Goal: Browse casually

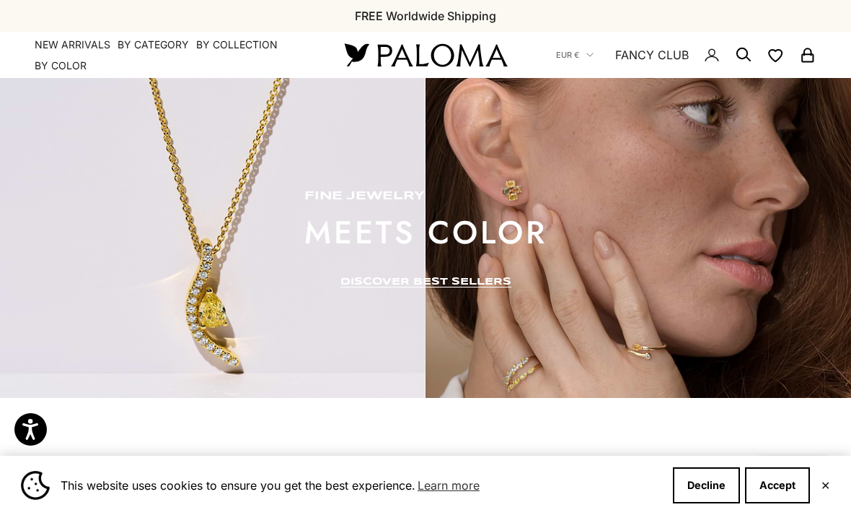
click at [369, 279] on link "DISCOVER BEST SELLERS" at bounding box center [426, 282] width 171 height 12
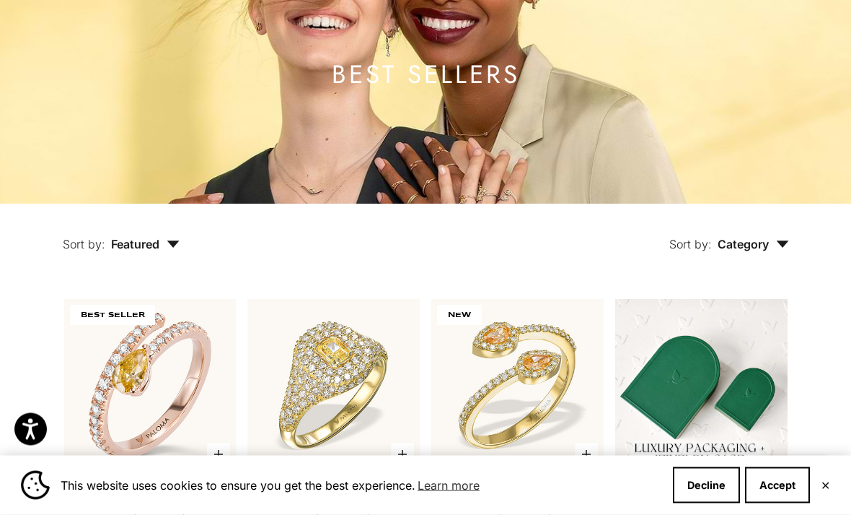
scroll to position [132, 0]
click at [828, 489] on button "✕" at bounding box center [825, 485] width 9 height 9
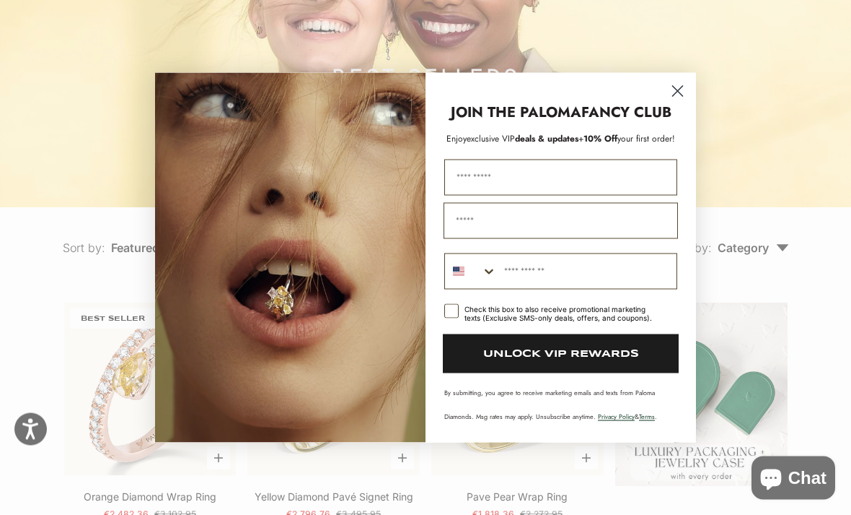
scroll to position [128, 0]
click at [683, 102] on circle "Close dialog" at bounding box center [678, 91] width 24 height 24
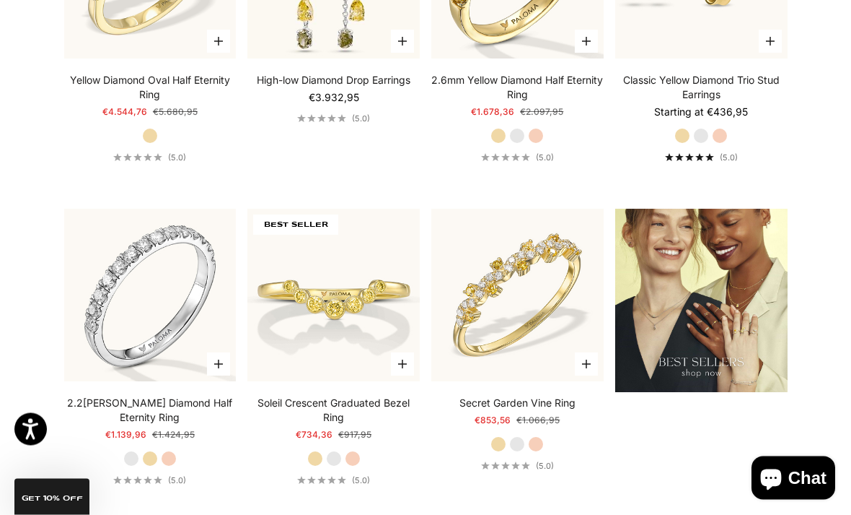
scroll to position [1498, 0]
click at [553, 326] on img at bounding box center [518, 295] width 190 height 190
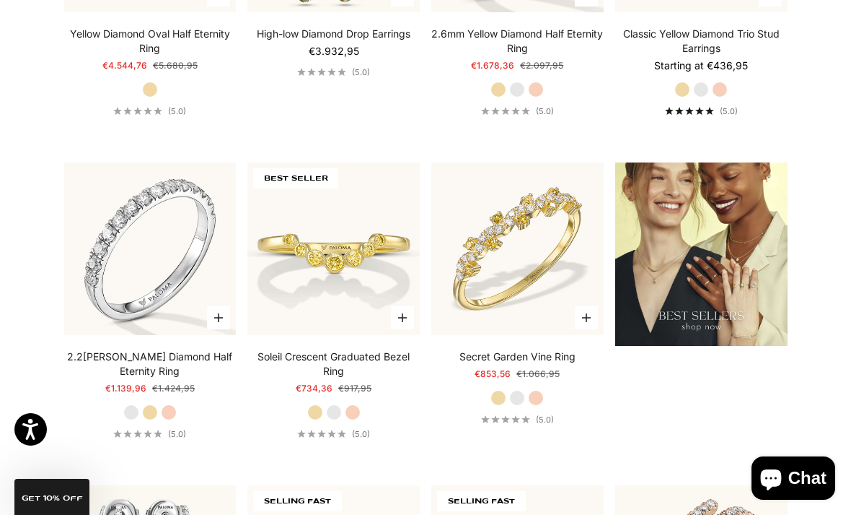
click at [544, 299] on img at bounding box center [518, 249] width 190 height 190
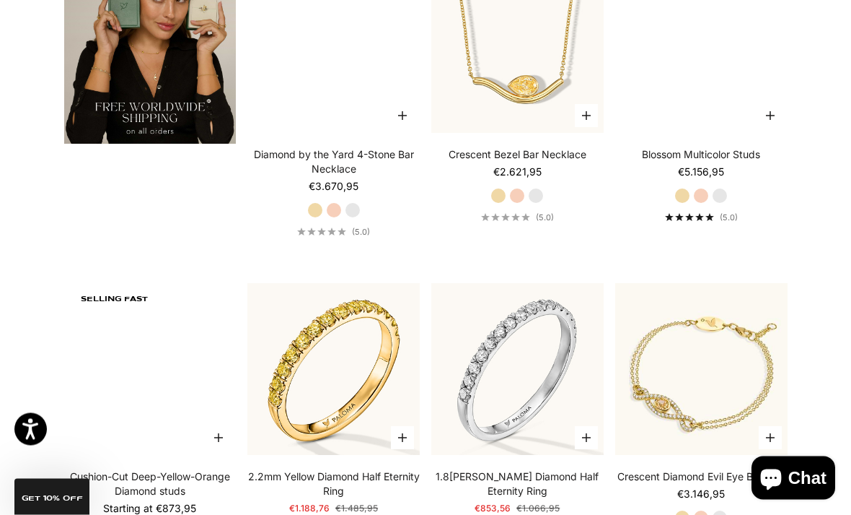
scroll to position [2390, 0]
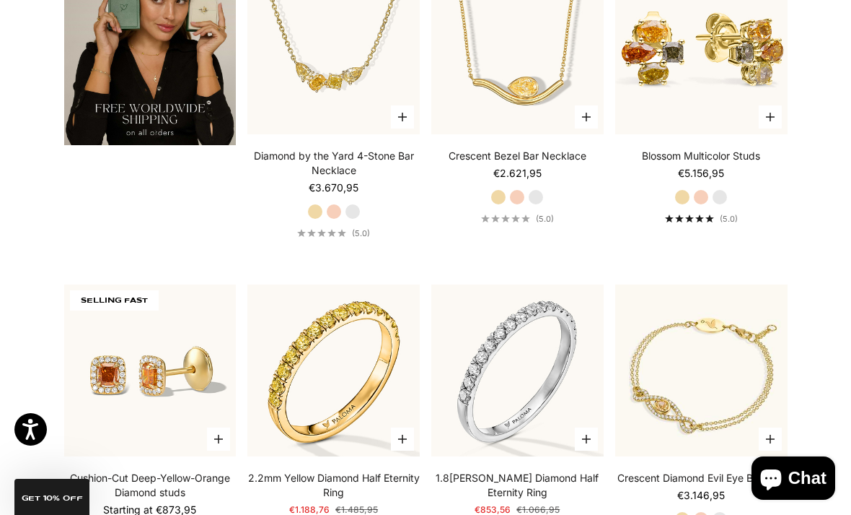
click at [535, 100] on video "#YellowGold\a#RoseGold\a#WhiteGold" at bounding box center [518, 48] width 190 height 190
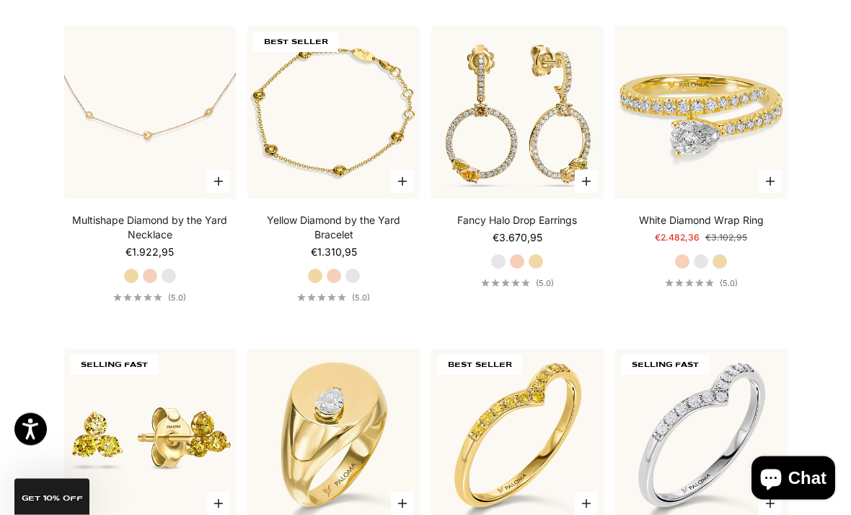
scroll to position [3293, 0]
click at [746, 140] on img at bounding box center [702, 112] width 190 height 190
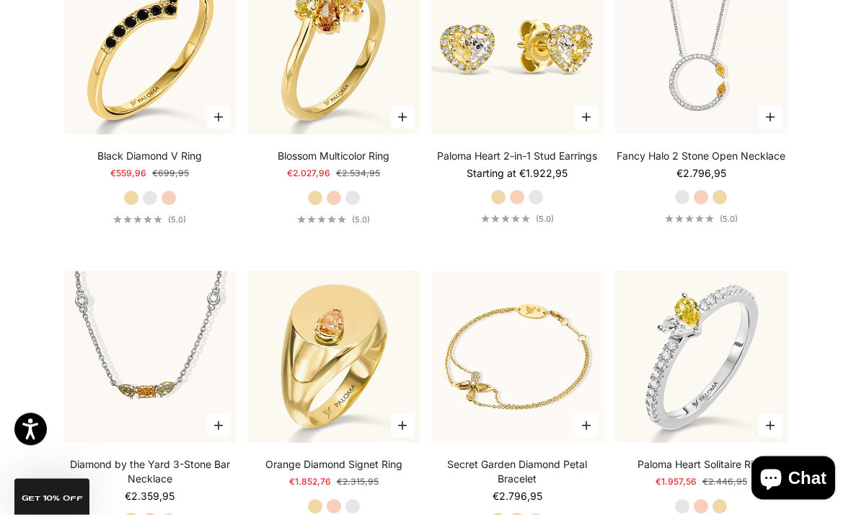
scroll to position [4003, 0]
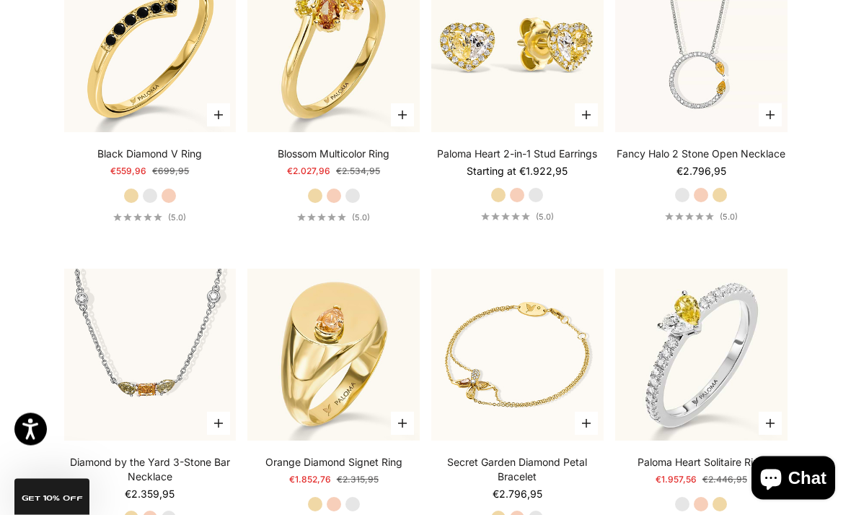
click at [713, 350] on img at bounding box center [702, 355] width 190 height 190
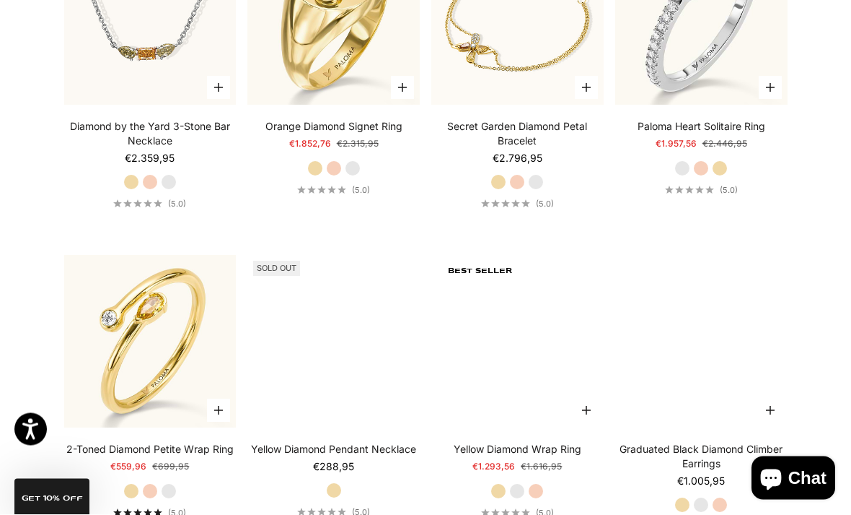
scroll to position [4340, 0]
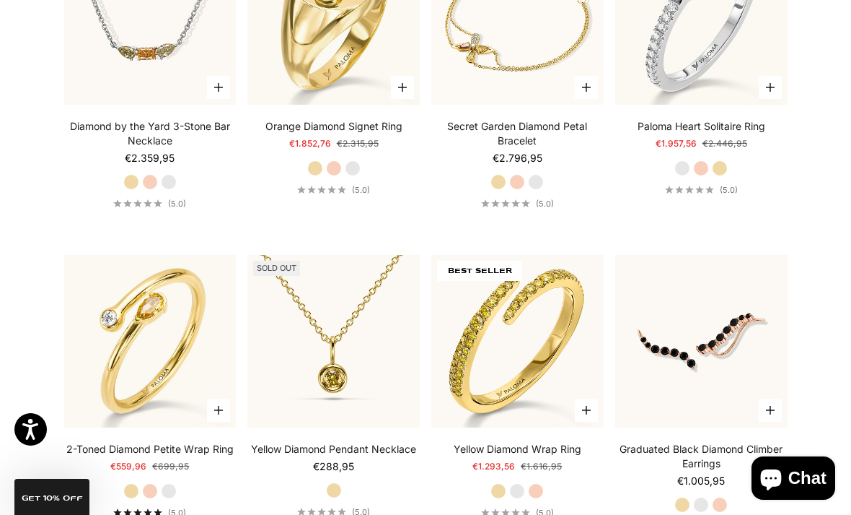
click at [143, 359] on img at bounding box center [151, 341] width 190 height 190
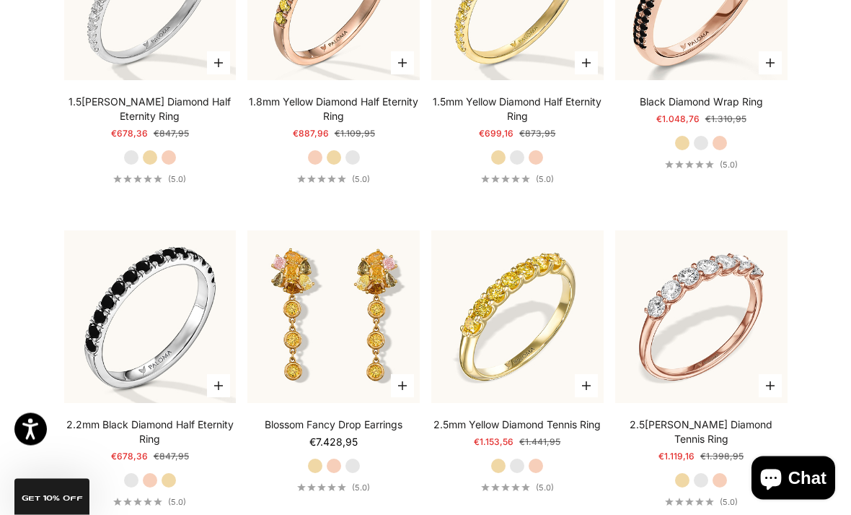
scroll to position [5014, 0]
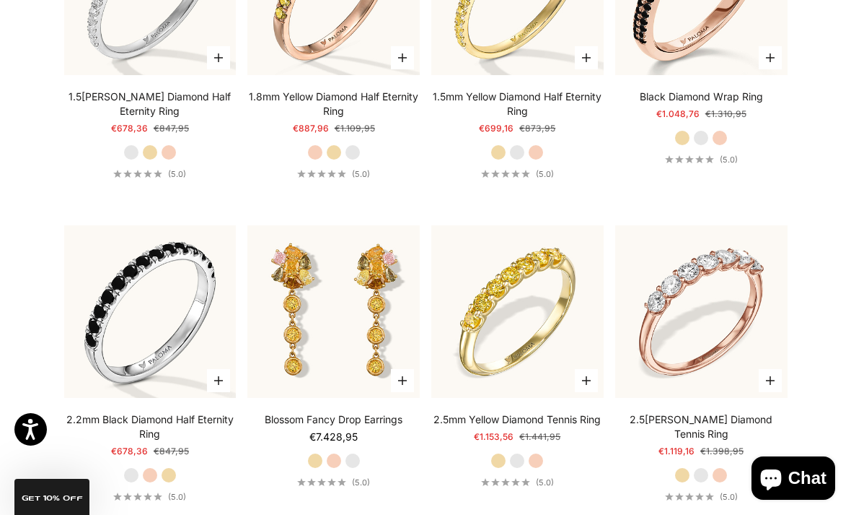
click at [372, 330] on img at bounding box center [334, 311] width 190 height 190
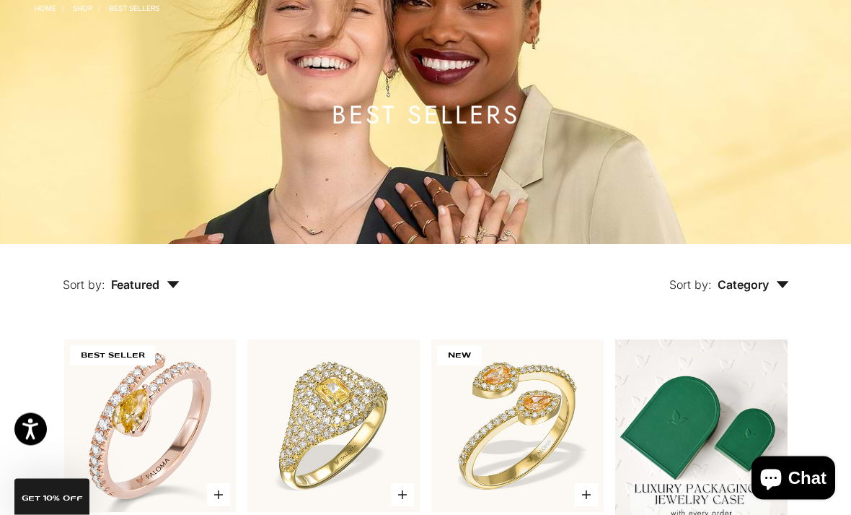
scroll to position [0, 0]
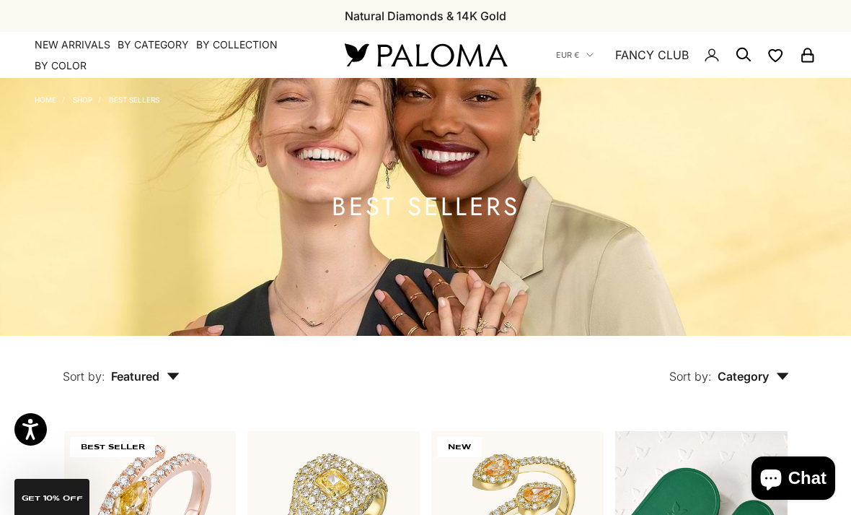
click at [86, 96] on link "Shop" at bounding box center [82, 99] width 19 height 9
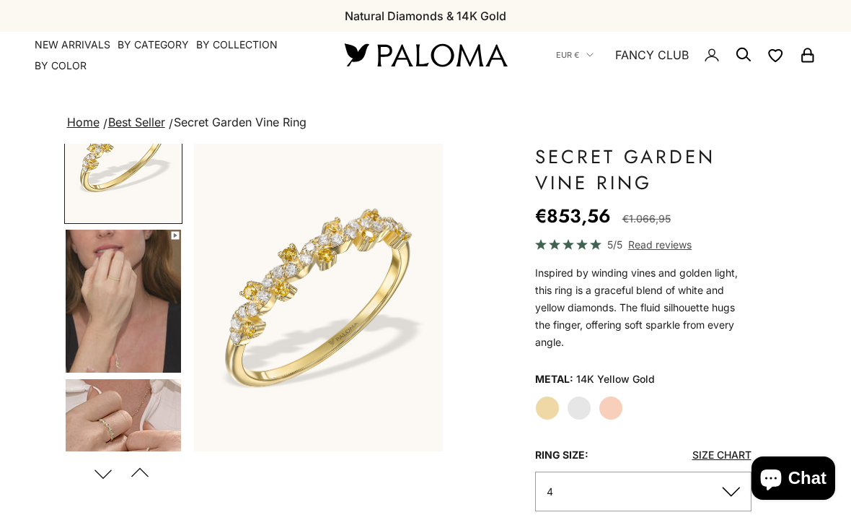
scroll to position [68, 0]
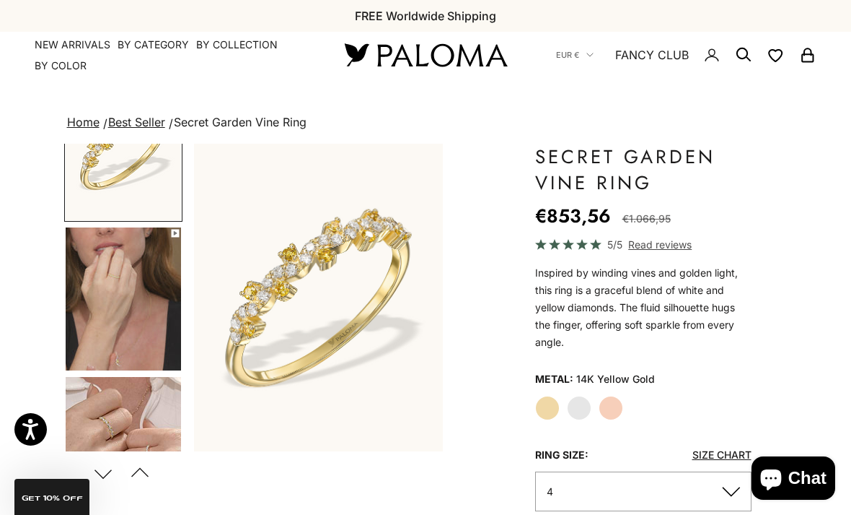
click at [109, 193] on img "Go to item 1" at bounding box center [123, 148] width 115 height 143
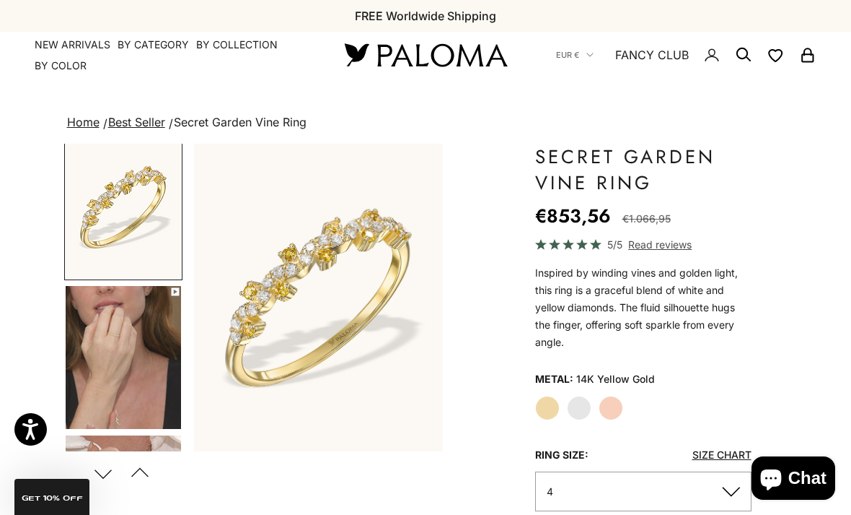
scroll to position [0, 0]
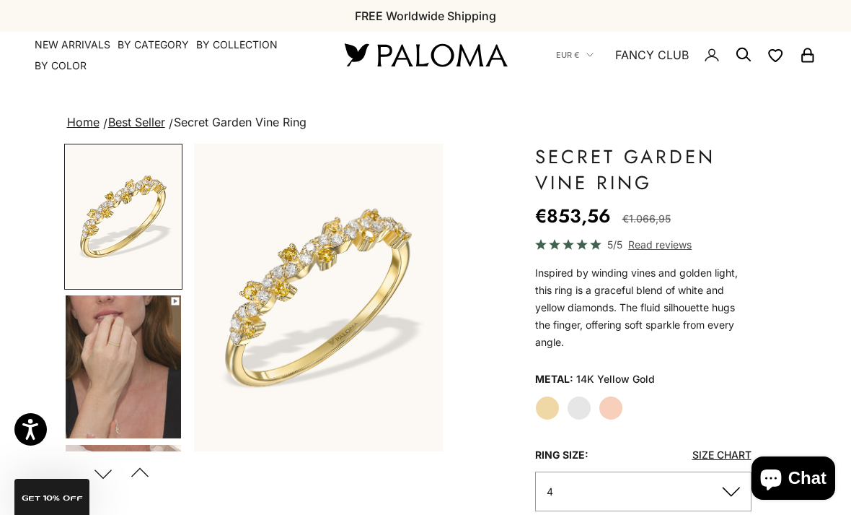
click at [108, 351] on img "Go to item 4" at bounding box center [123, 366] width 115 height 143
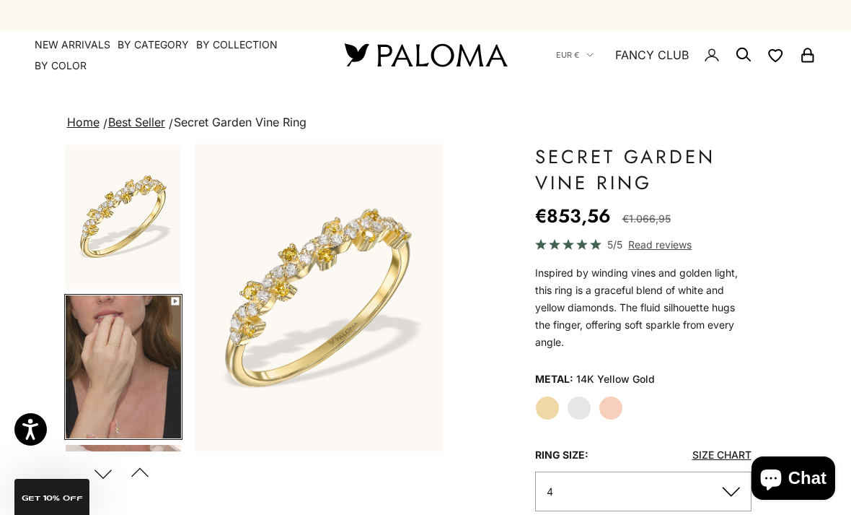
scroll to position [40, 0]
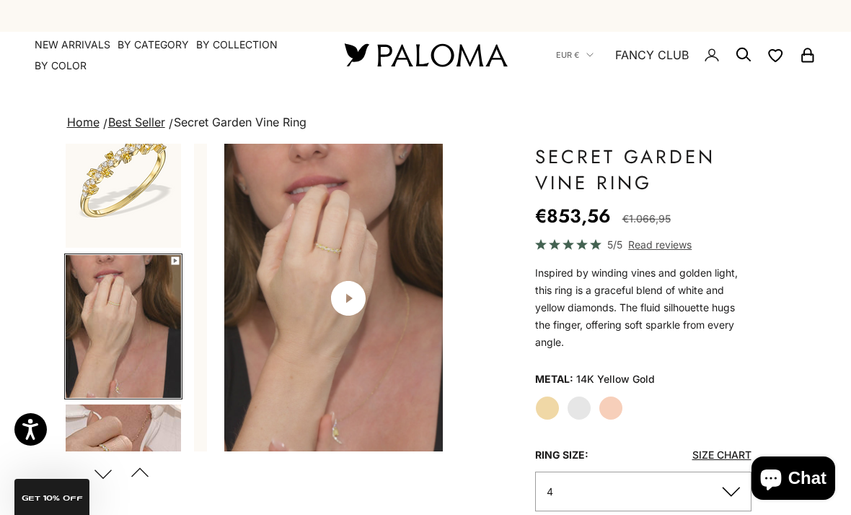
click at [91, 360] on img "Go to item 4" at bounding box center [123, 326] width 115 height 143
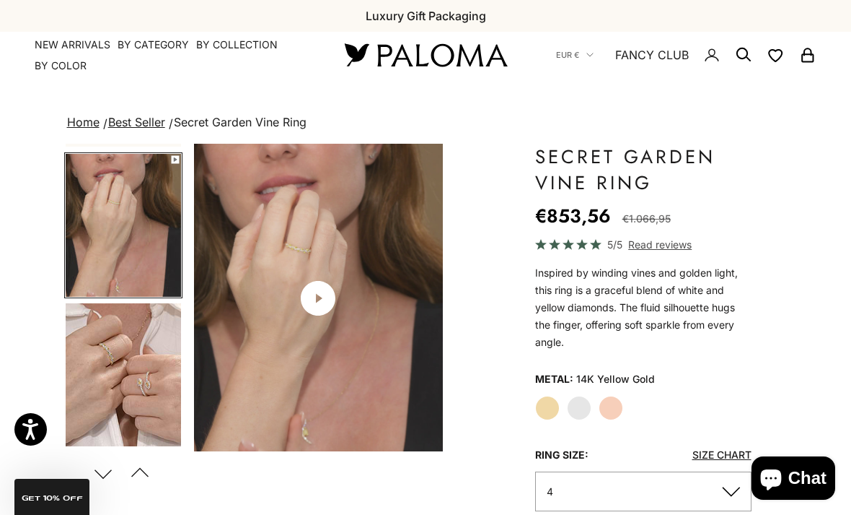
scroll to position [145, 0]
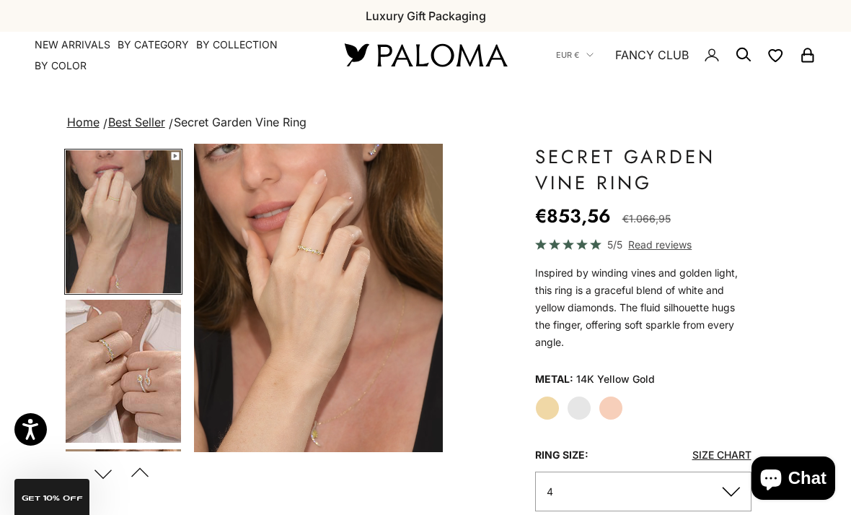
click at [117, 363] on img "Go to item 5" at bounding box center [123, 370] width 115 height 143
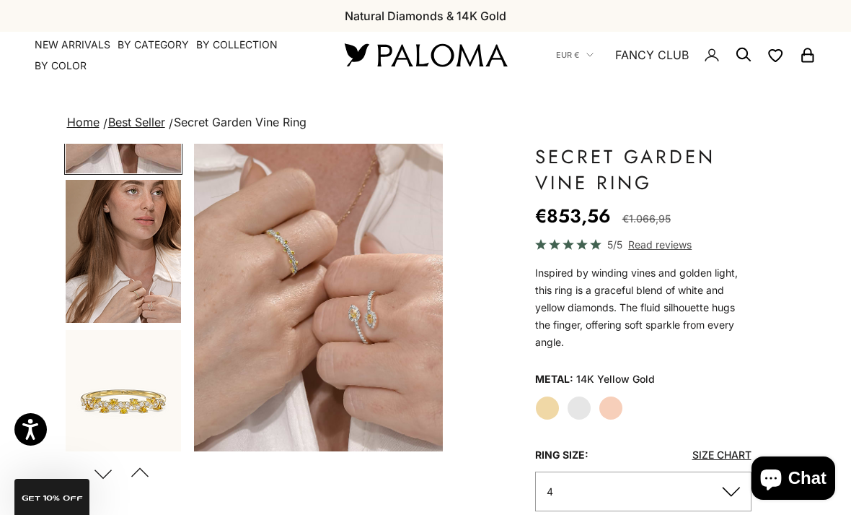
scroll to position [412, 0]
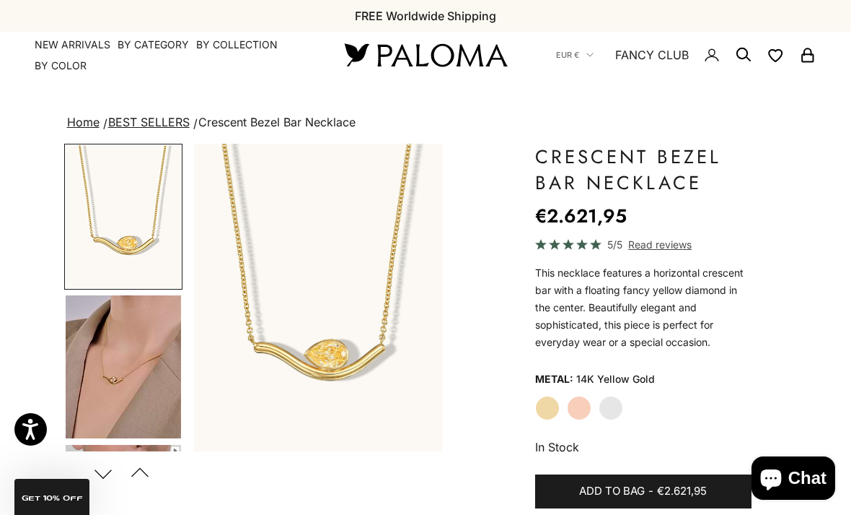
click at [144, 375] on img "Go to item 4" at bounding box center [123, 366] width 115 height 143
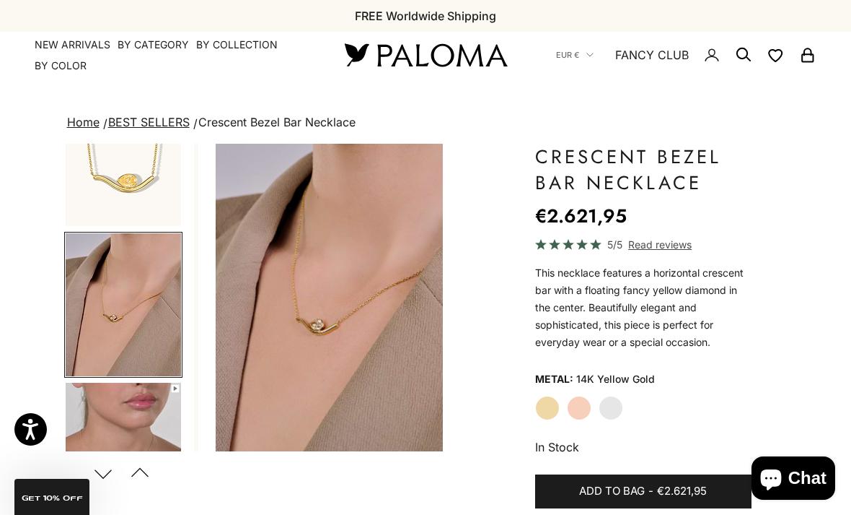
scroll to position [67, 0]
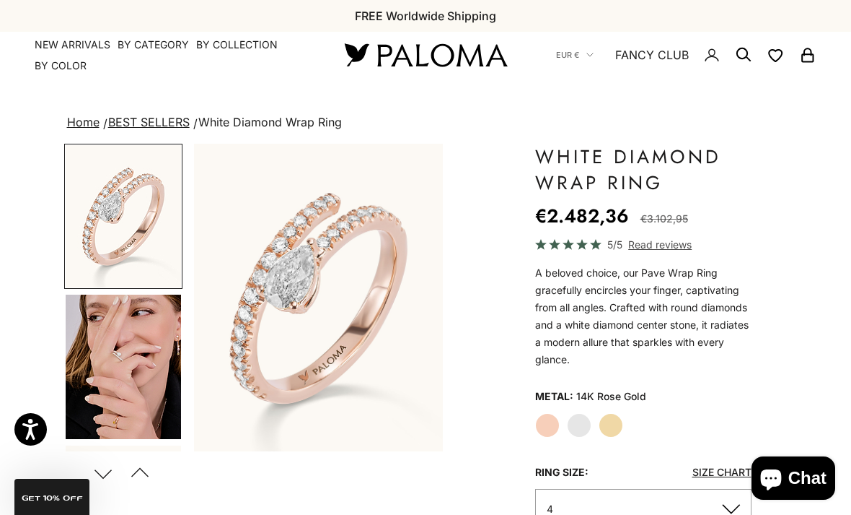
scroll to position [17, 0]
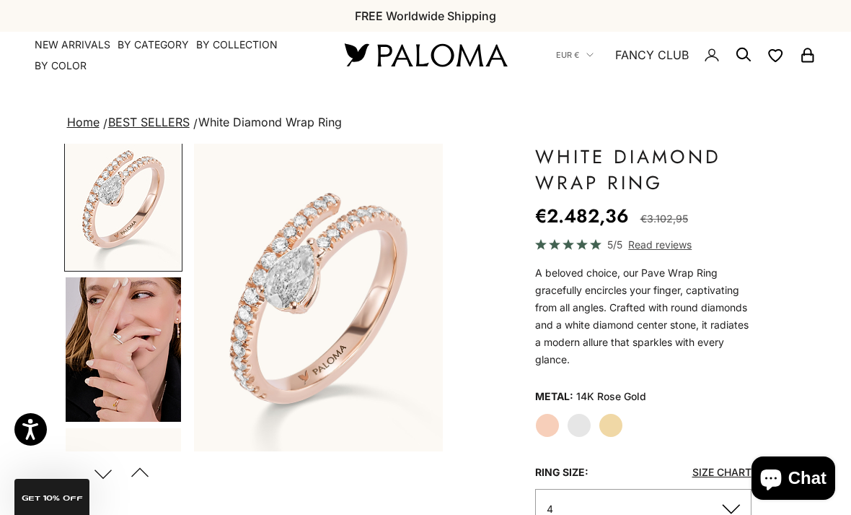
click at [109, 317] on img "Go to item 5" at bounding box center [123, 349] width 115 height 144
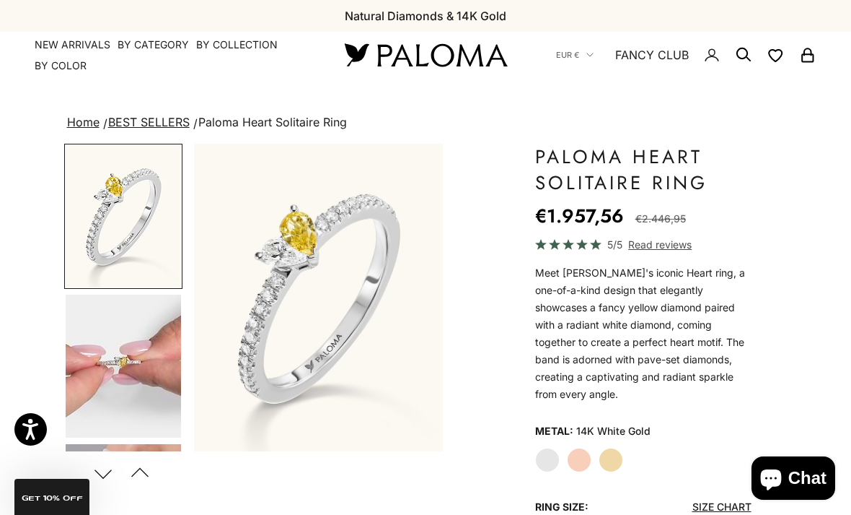
click at [119, 355] on img "Go to item 4" at bounding box center [123, 365] width 115 height 143
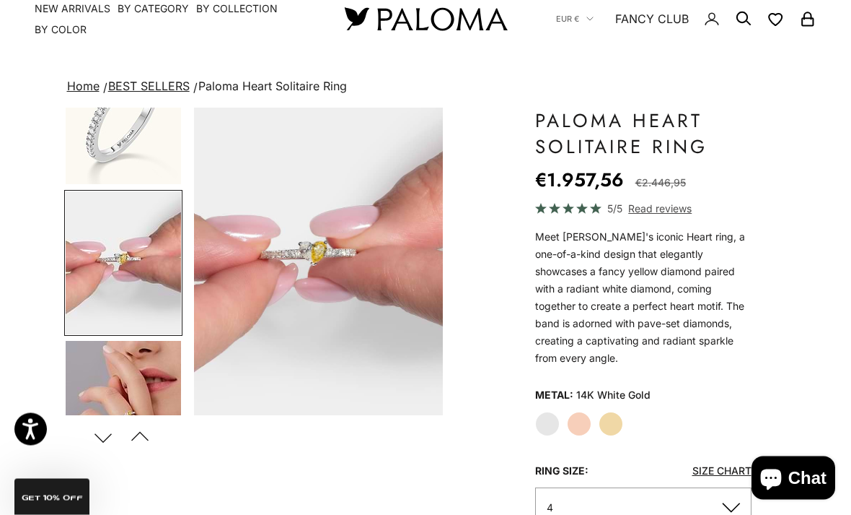
scroll to position [35, 0]
click at [108, 379] on img "Go to item 5" at bounding box center [123, 412] width 115 height 142
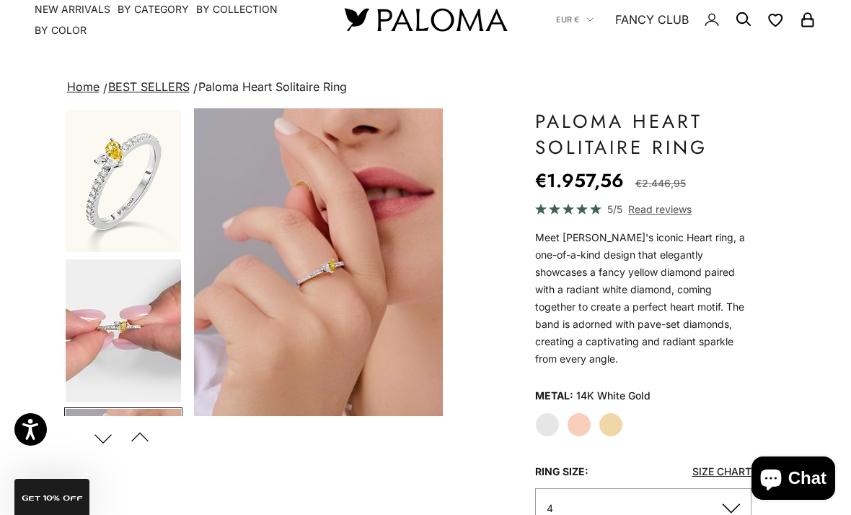
scroll to position [0, 0]
click at [113, 211] on img "Go to item 1" at bounding box center [123, 181] width 115 height 142
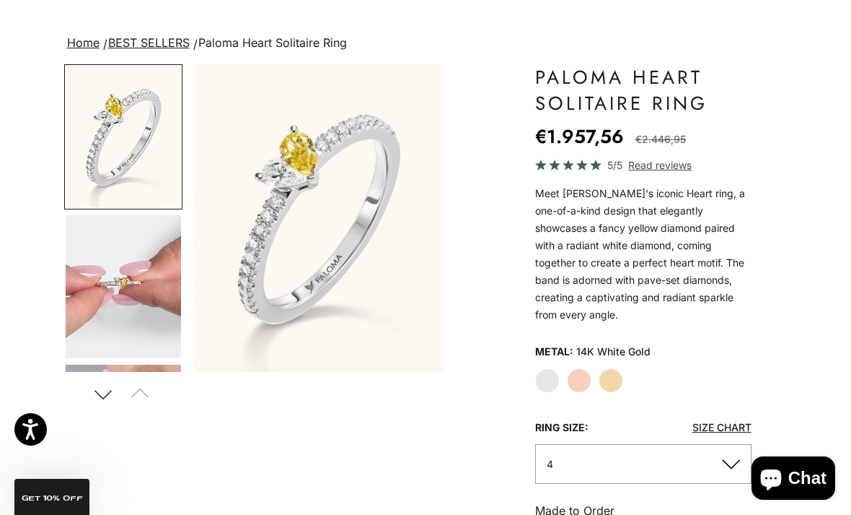
scroll to position [82, 0]
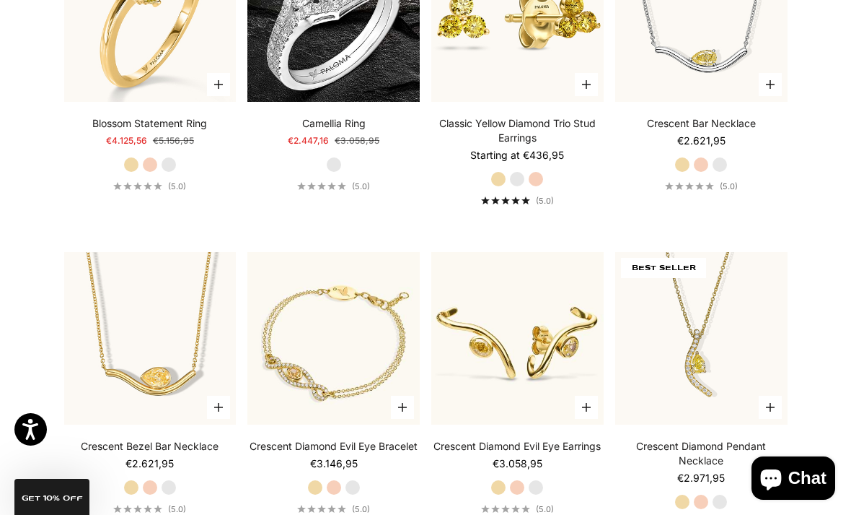
scroll to position [3560, 0]
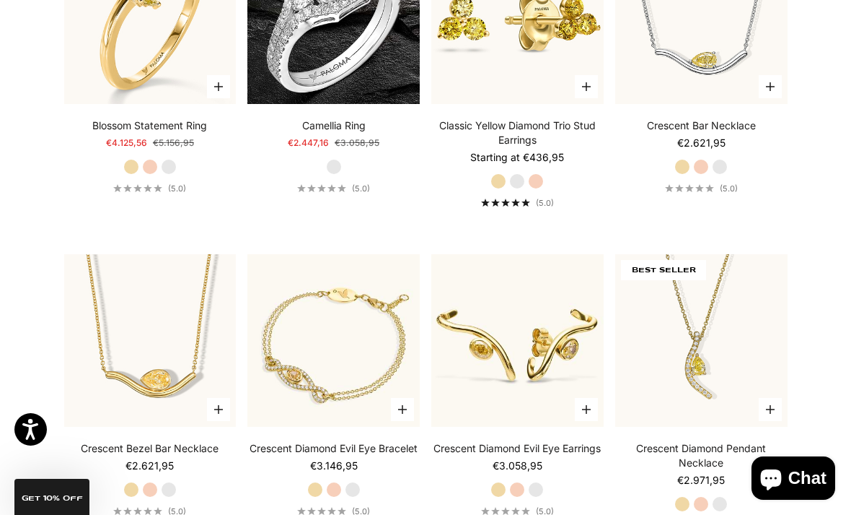
click at [732, 43] on video "#YellowGold\a#RoseGold\a#WhiteGold" at bounding box center [702, 18] width 190 height 190
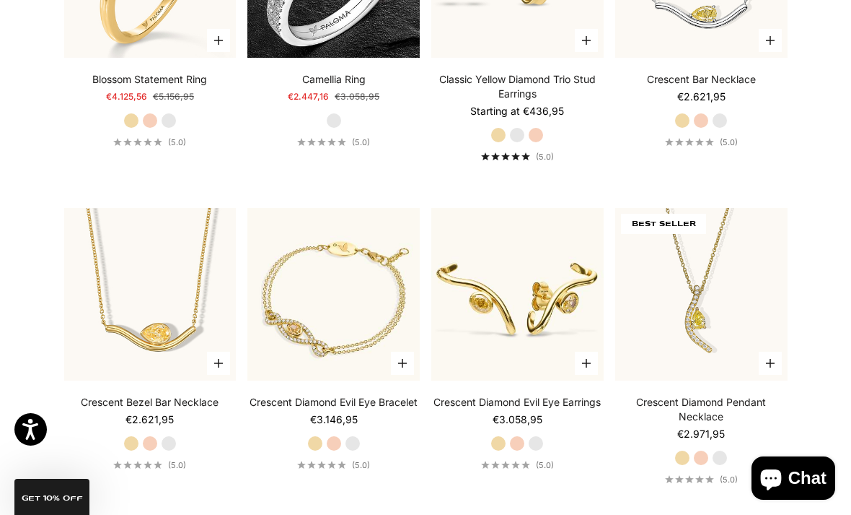
click at [742, 327] on img at bounding box center [702, 294] width 190 height 190
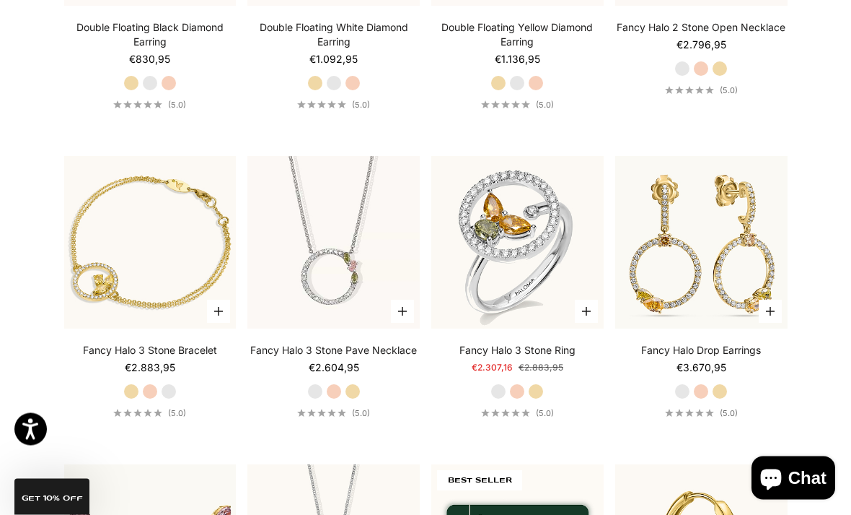
scroll to position [4947, 0]
click at [346, 265] on video "#YellowGold\a#RoseGold\a#WhiteGold" at bounding box center [334, 242] width 190 height 190
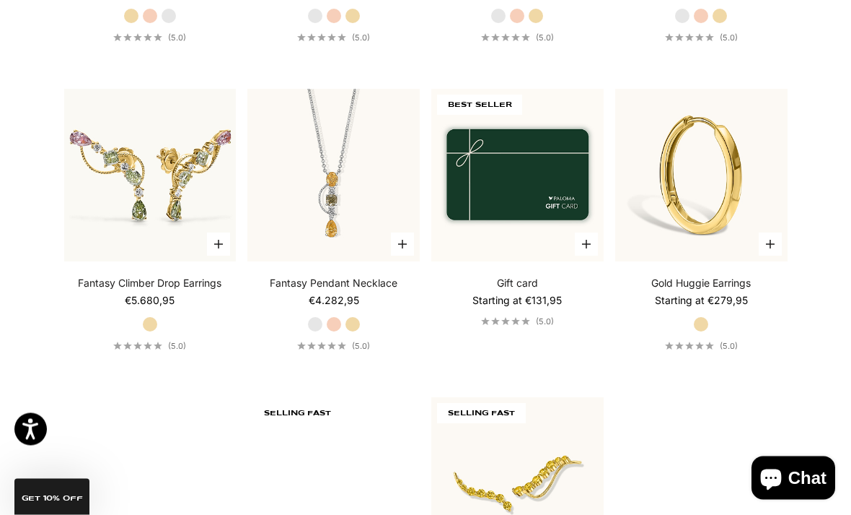
scroll to position [5323, 0]
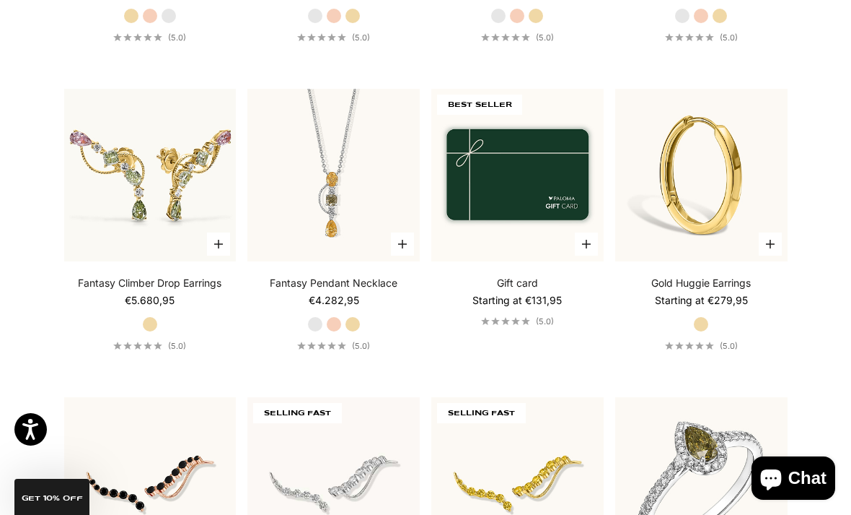
click at [98, 188] on img at bounding box center [151, 175] width 190 height 190
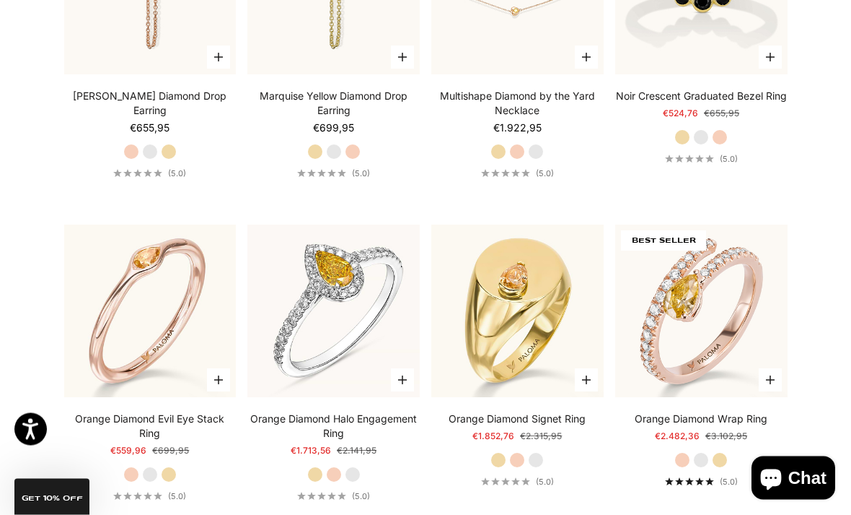
scroll to position [6771, 0]
click at [109, 307] on img at bounding box center [151, 311] width 190 height 190
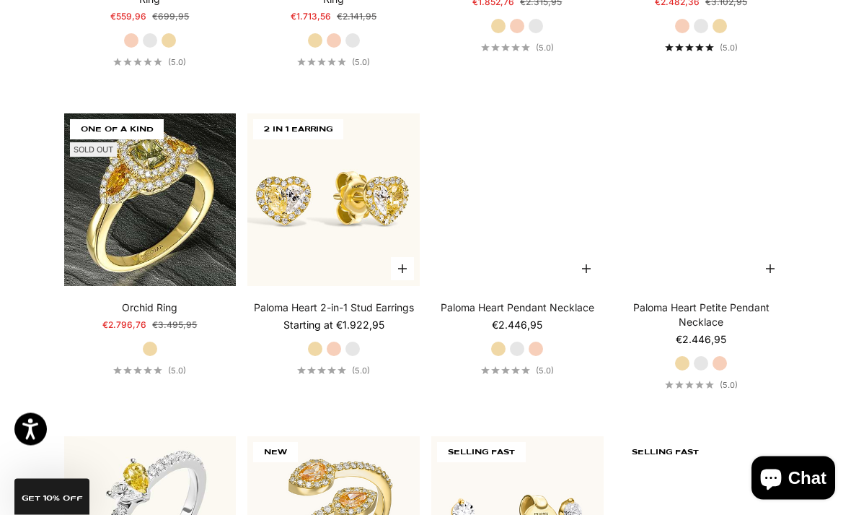
scroll to position [7206, 0]
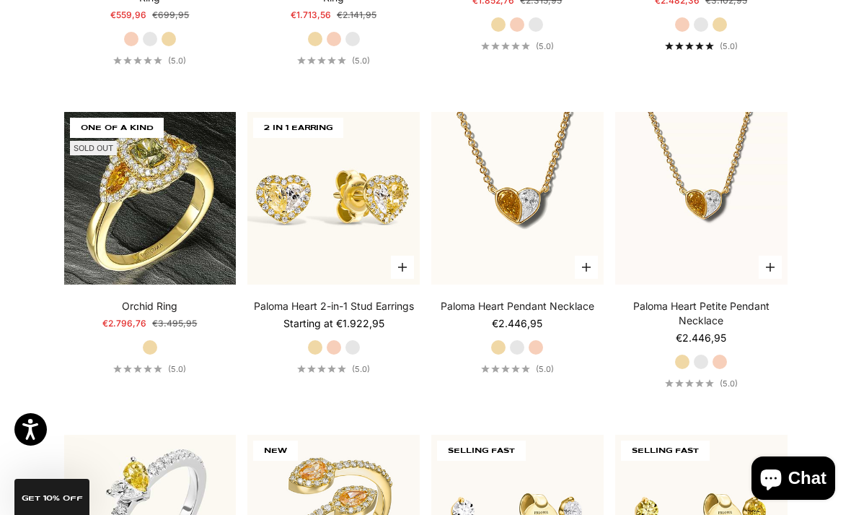
click at [686, 193] on img at bounding box center [702, 198] width 190 height 190
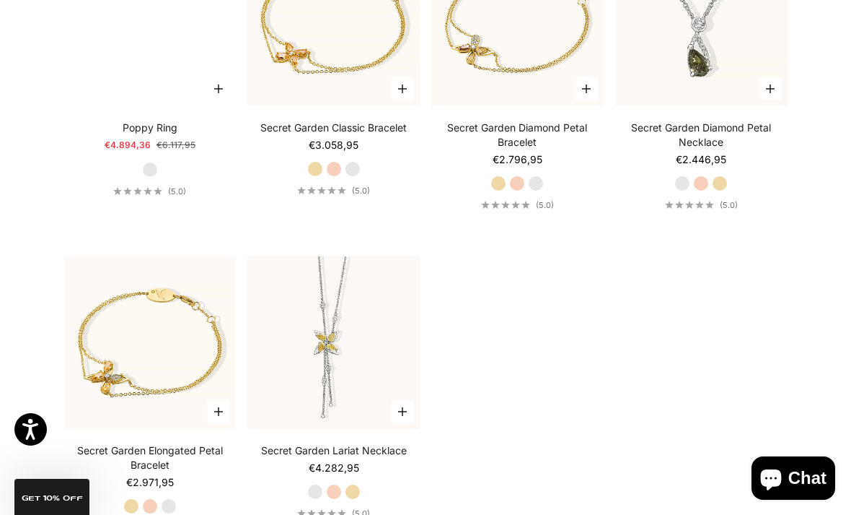
scroll to position [8031, 0]
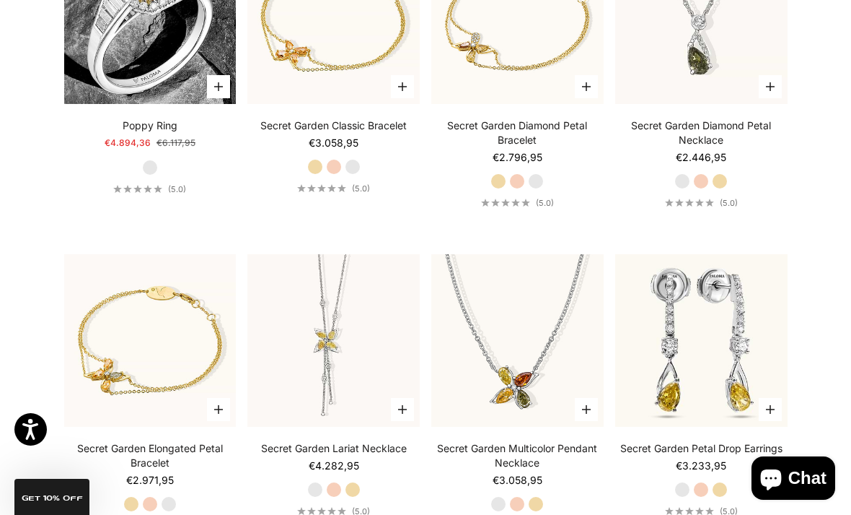
click at [356, 355] on video "#YellowGold\a#RoseGold\a#WhiteGold" at bounding box center [334, 340] width 190 height 190
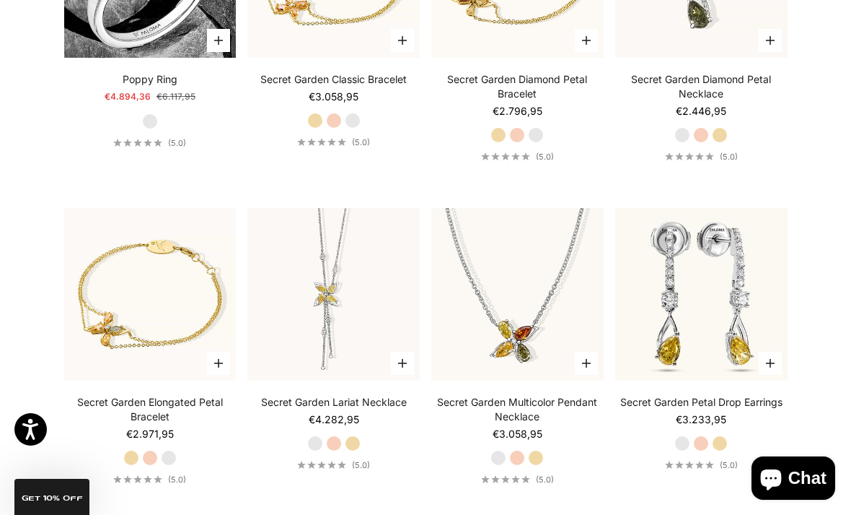
click at [522, 306] on video "#YellowGold\a#RoseGold\a#WhiteGold" at bounding box center [518, 294] width 190 height 190
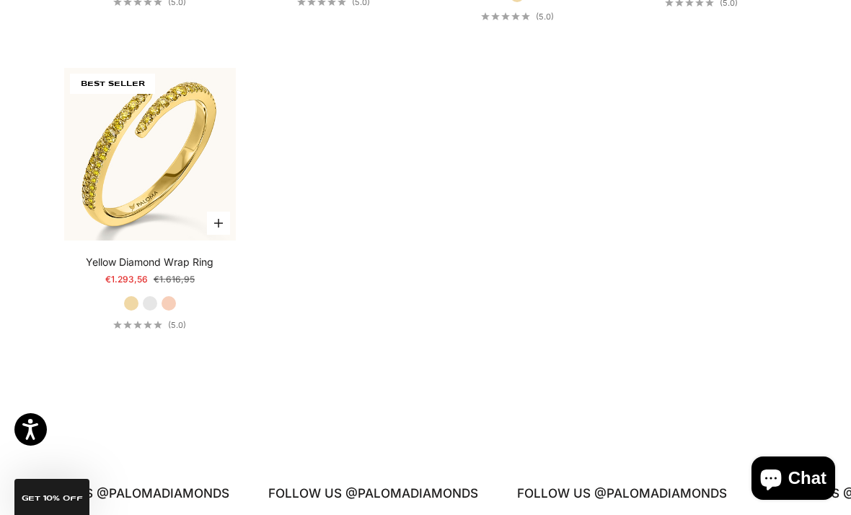
scroll to position [11751, 0]
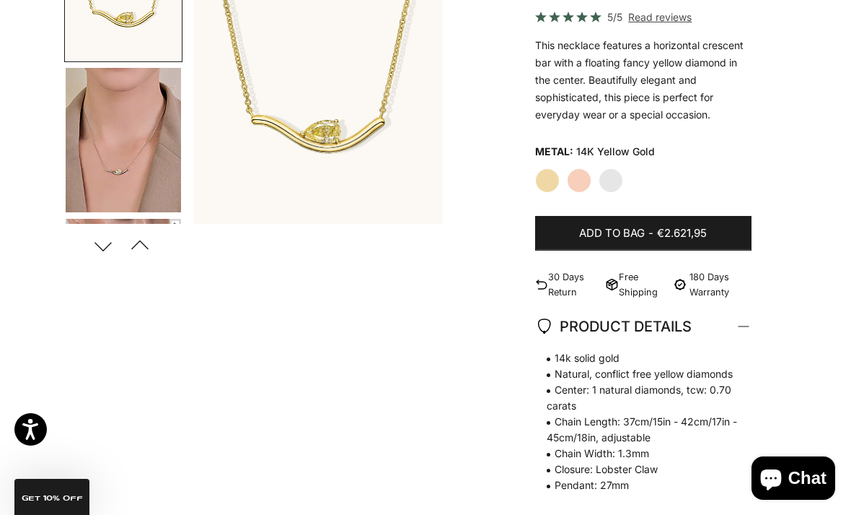
scroll to position [228, 0]
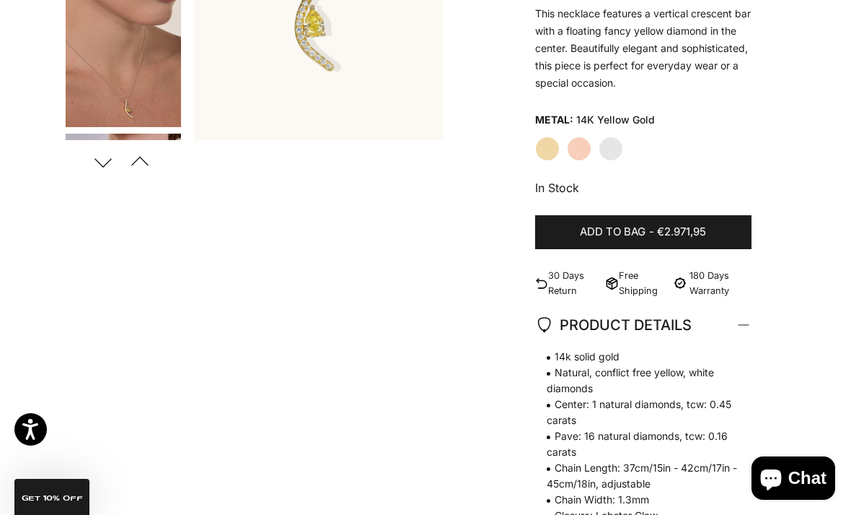
scroll to position [312, 0]
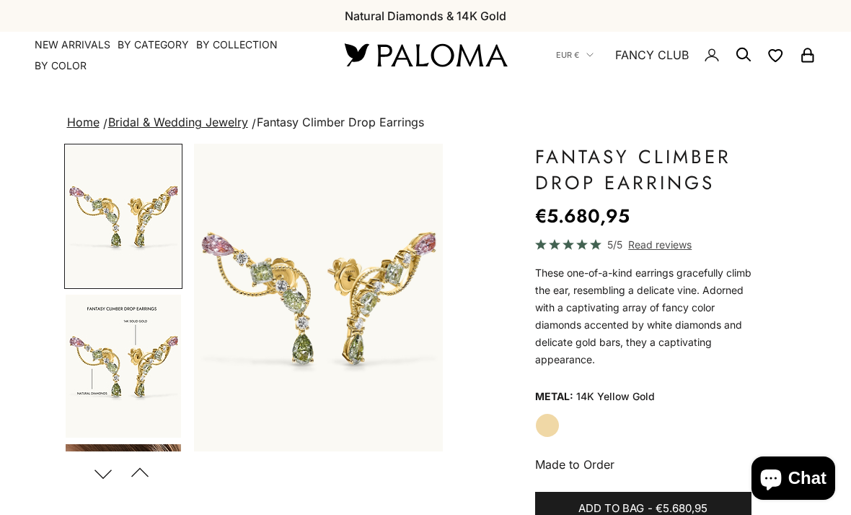
scroll to position [30, 0]
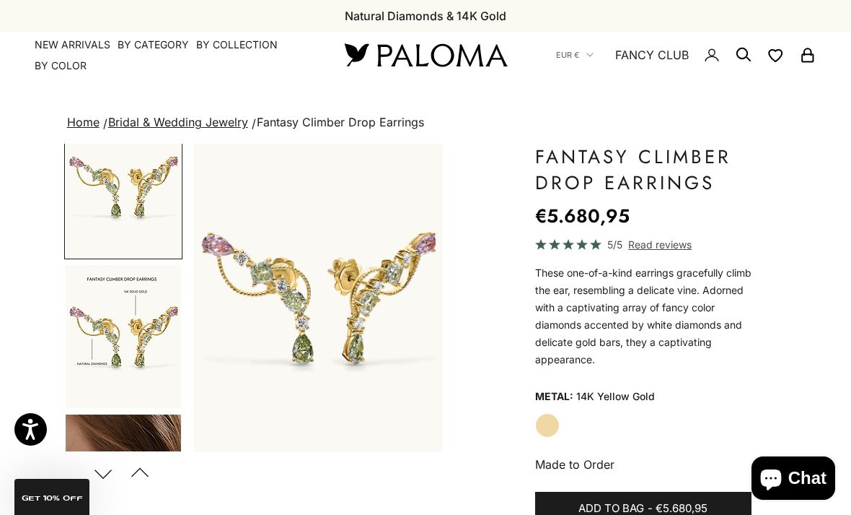
click at [97, 311] on img "Go to item 2" at bounding box center [123, 336] width 115 height 143
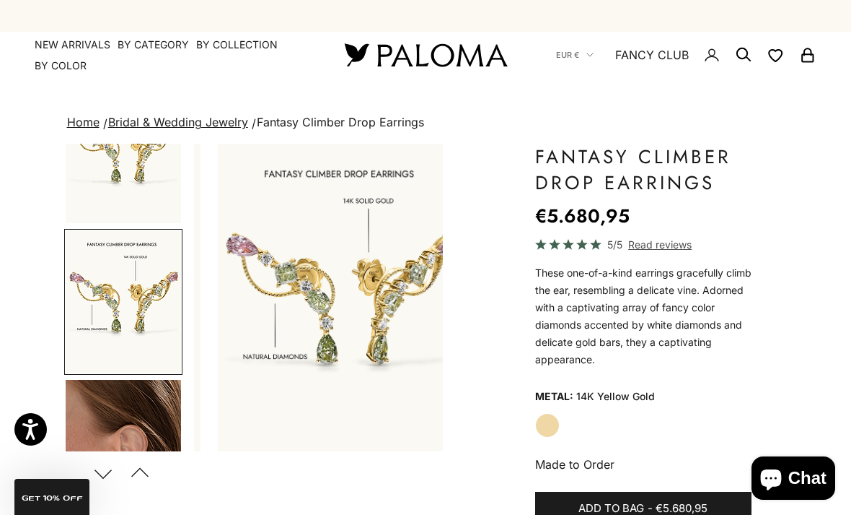
scroll to position [0, 266]
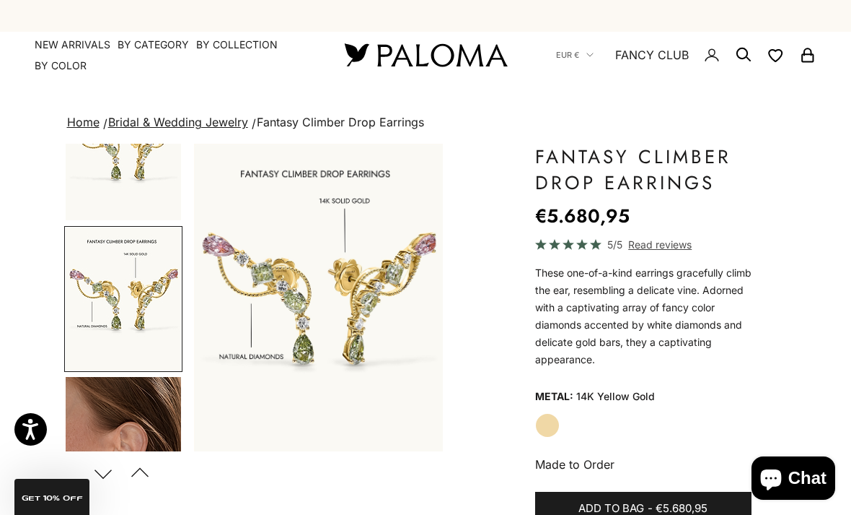
click at [100, 408] on img "Go to item 3" at bounding box center [123, 448] width 115 height 143
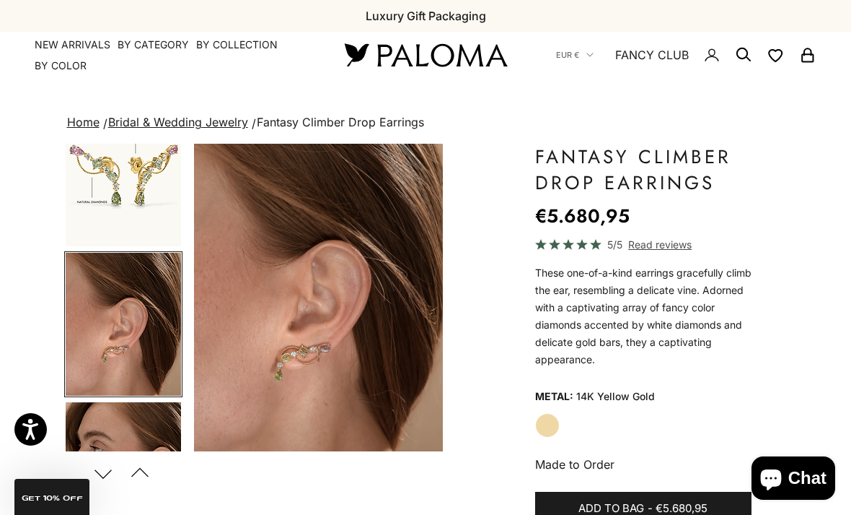
scroll to position [0, 533]
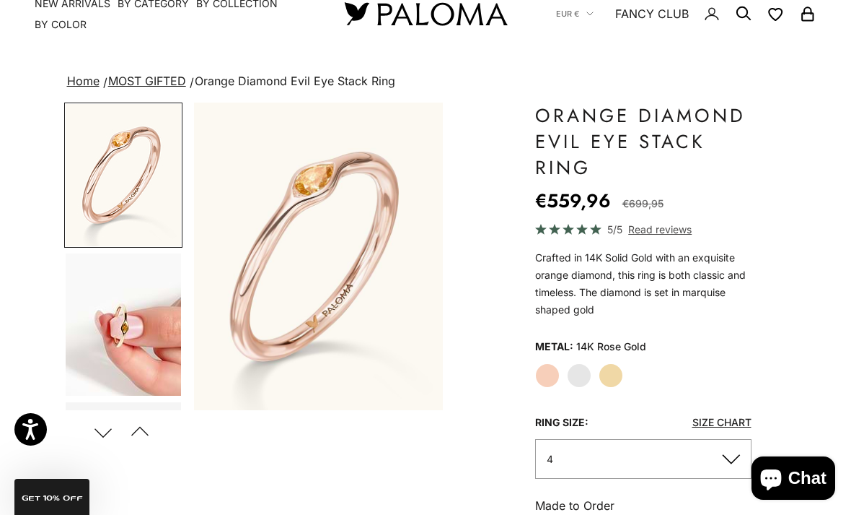
scroll to position [87, 0]
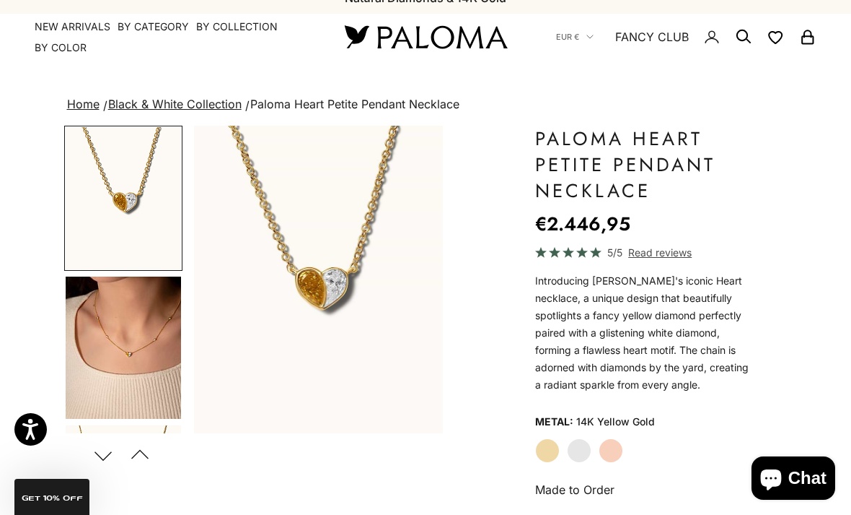
scroll to position [19, 0]
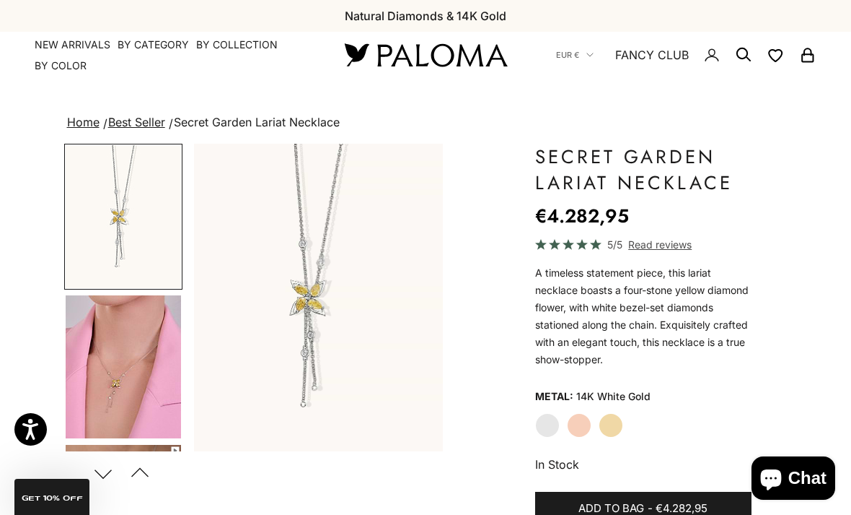
click at [113, 372] on img "Go to item 4" at bounding box center [123, 366] width 115 height 143
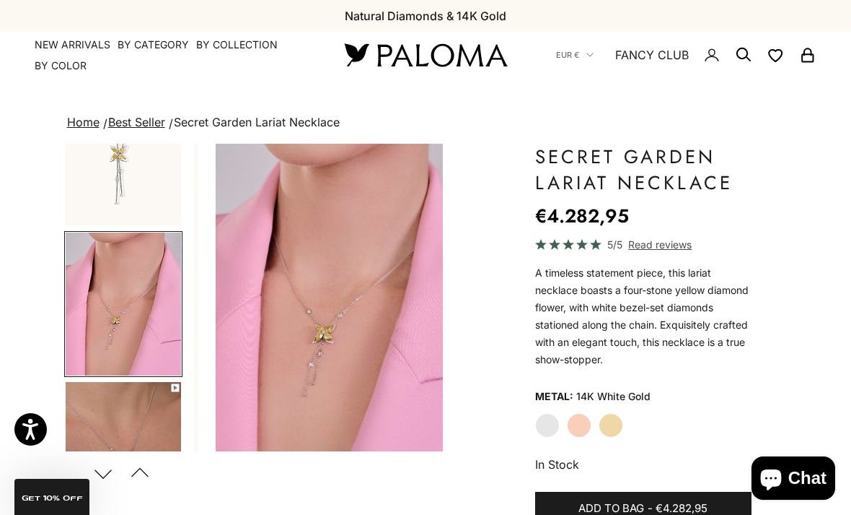
scroll to position [68, 0]
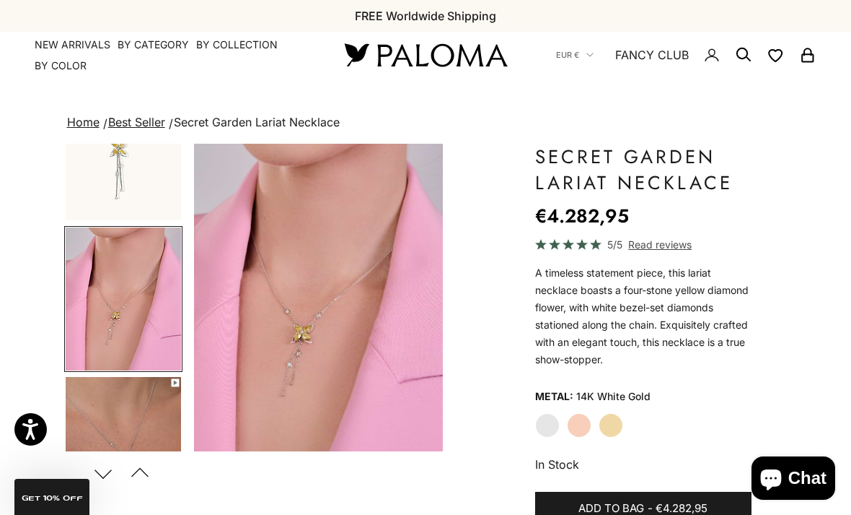
click at [100, 164] on img "Go to item 1" at bounding box center [123, 148] width 115 height 143
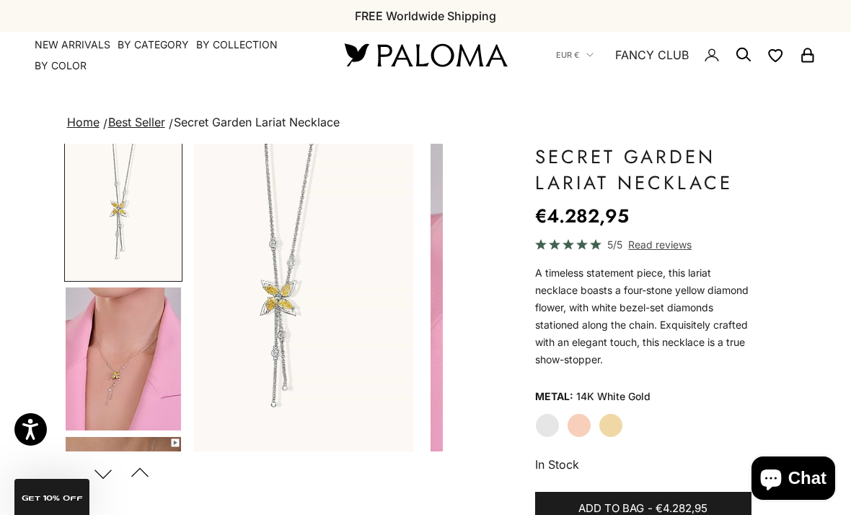
scroll to position [0, 0]
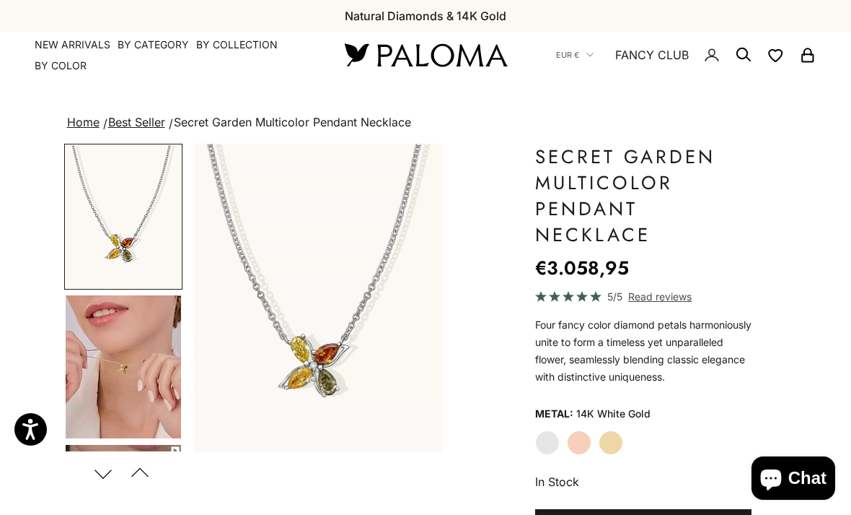
click at [102, 335] on img "Go to item 4" at bounding box center [123, 366] width 115 height 143
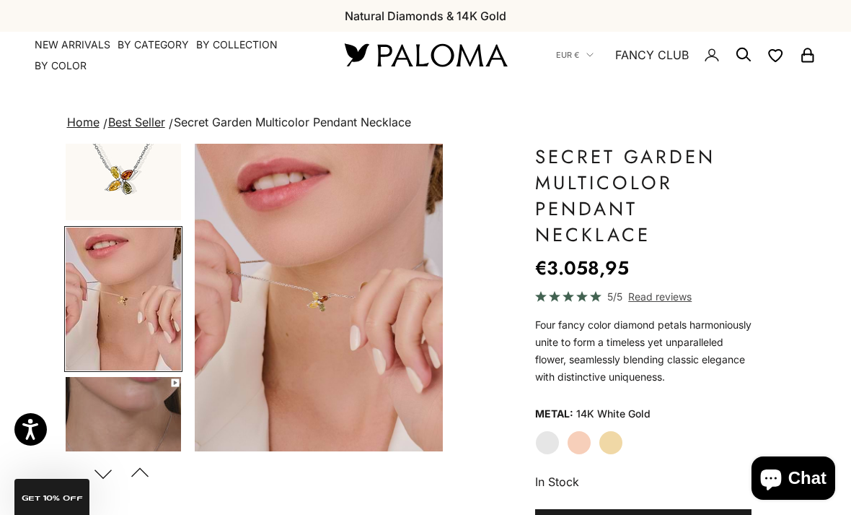
scroll to position [68, 0]
